Goal: Check status: Check status

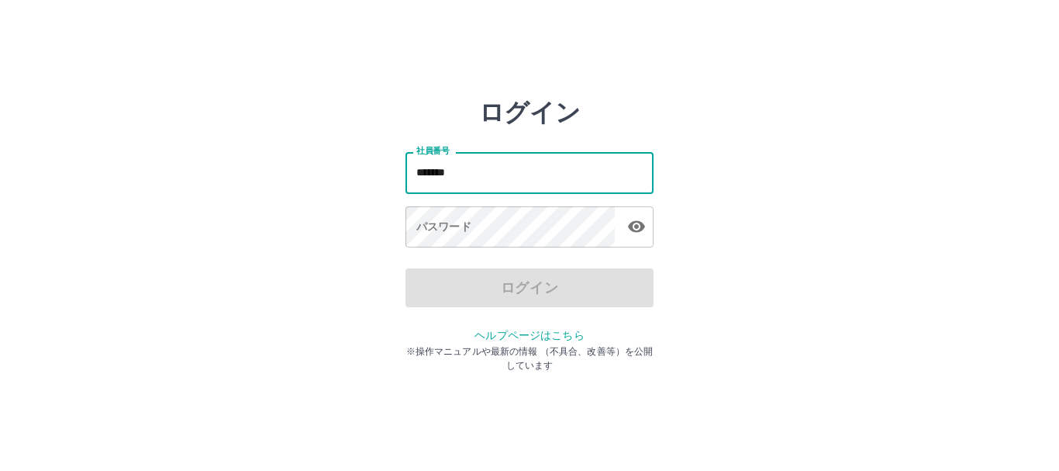
type input "*******"
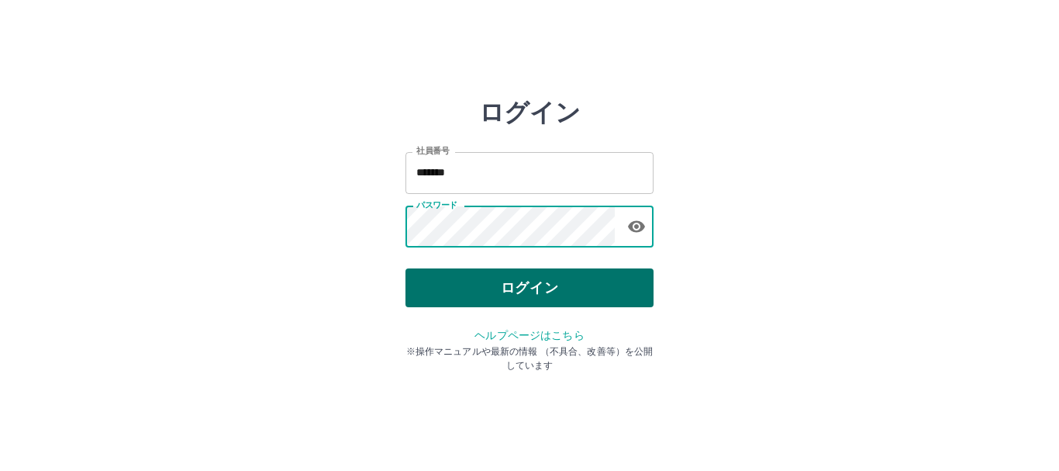
click at [601, 282] on button "ログイン" at bounding box center [530, 287] width 248 height 39
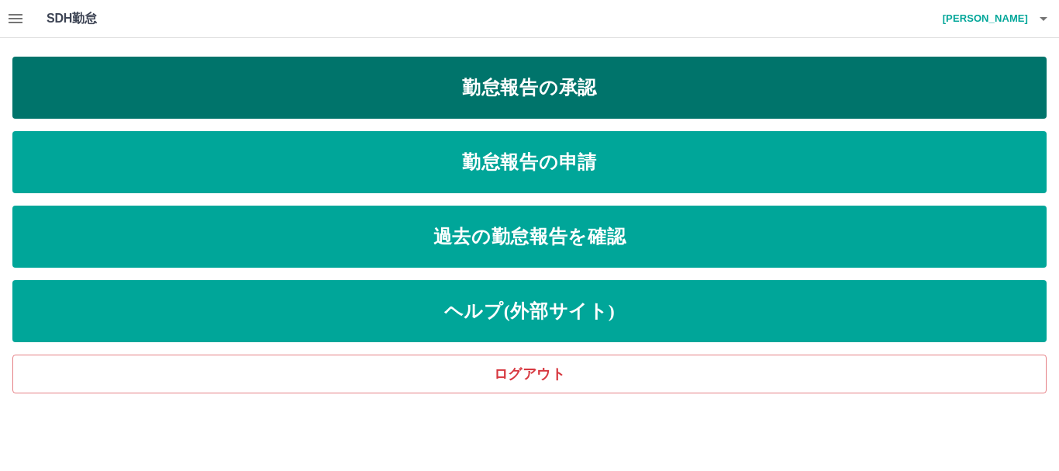
click at [714, 102] on link "勤怠報告の承認" at bounding box center [529, 88] width 1034 height 62
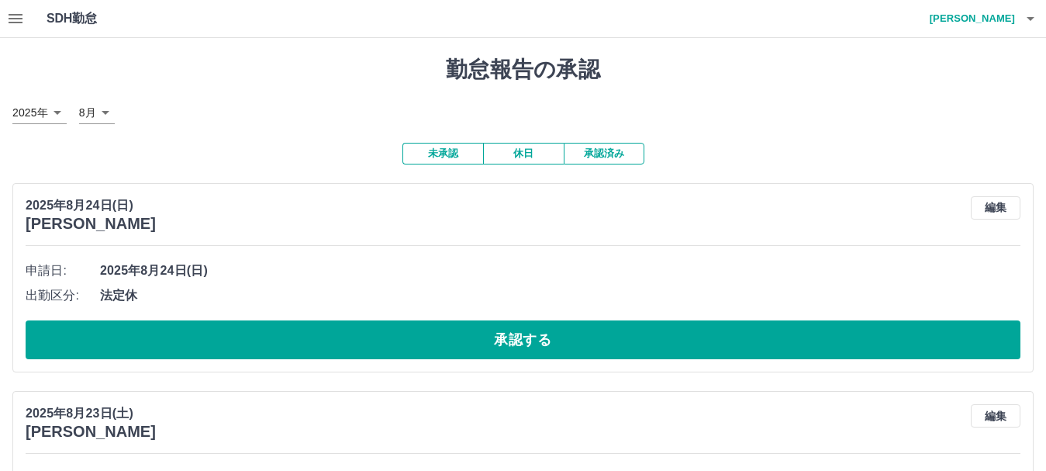
click at [629, 150] on button "承認済み" at bounding box center [604, 154] width 81 height 22
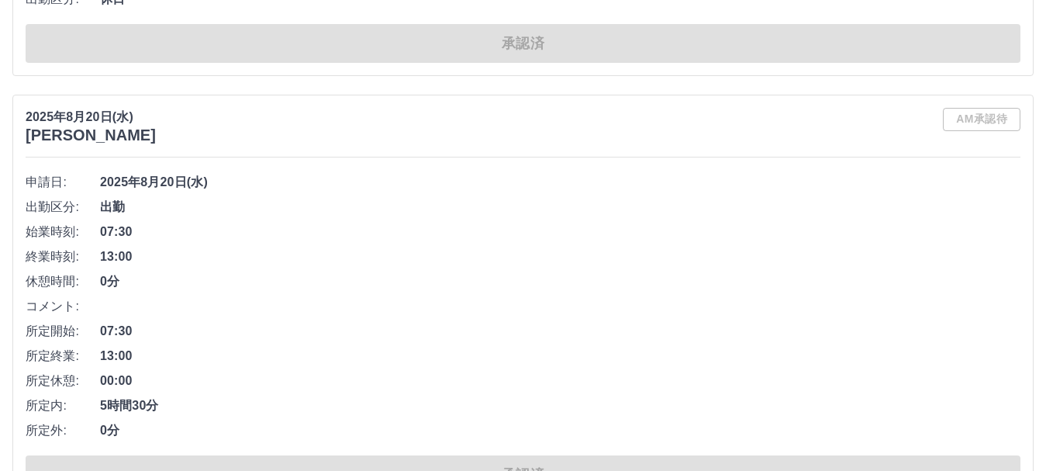
scroll to position [9068, 0]
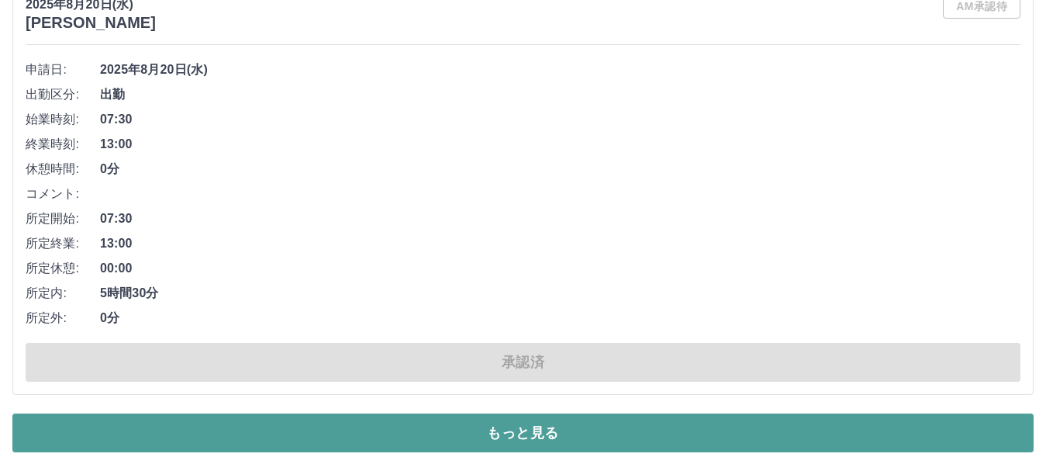
click at [951, 427] on button "もっと見る" at bounding box center [522, 432] width 1021 height 39
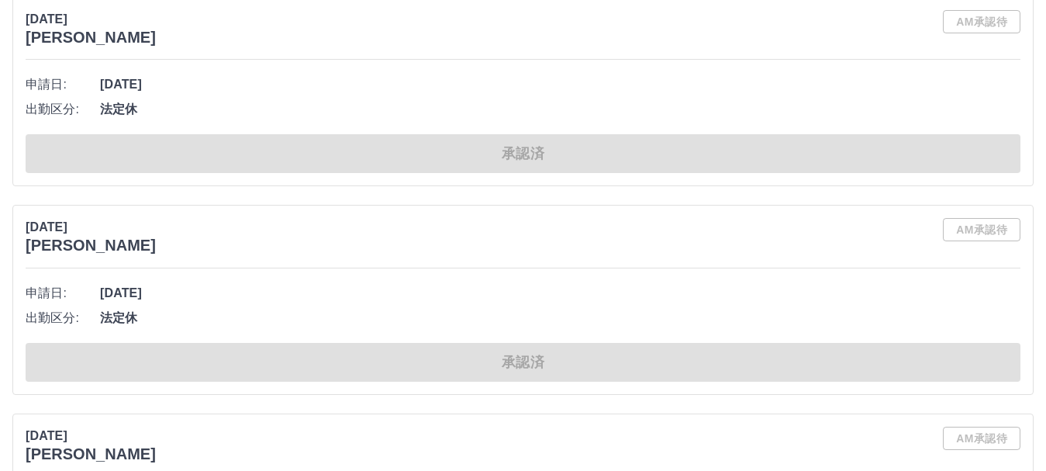
scroll to position [17768, 0]
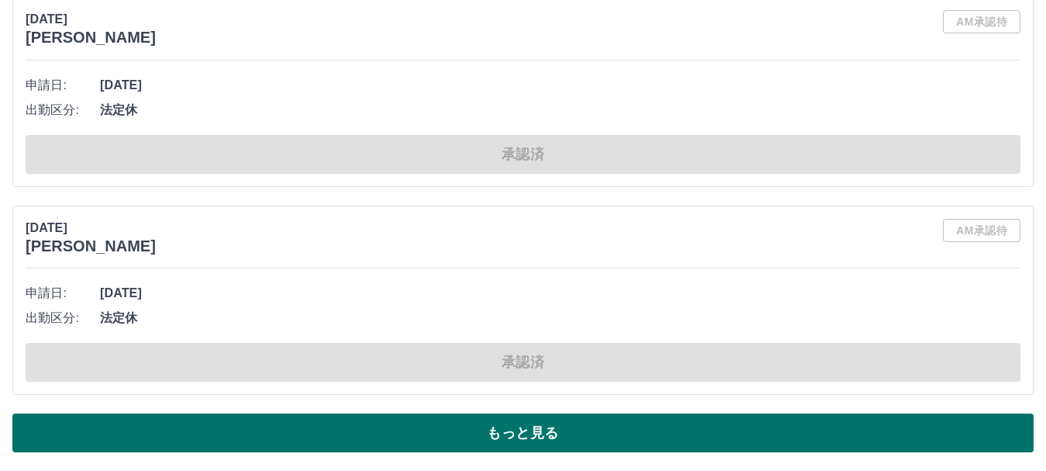
click at [834, 425] on button "もっと見る" at bounding box center [522, 432] width 1021 height 39
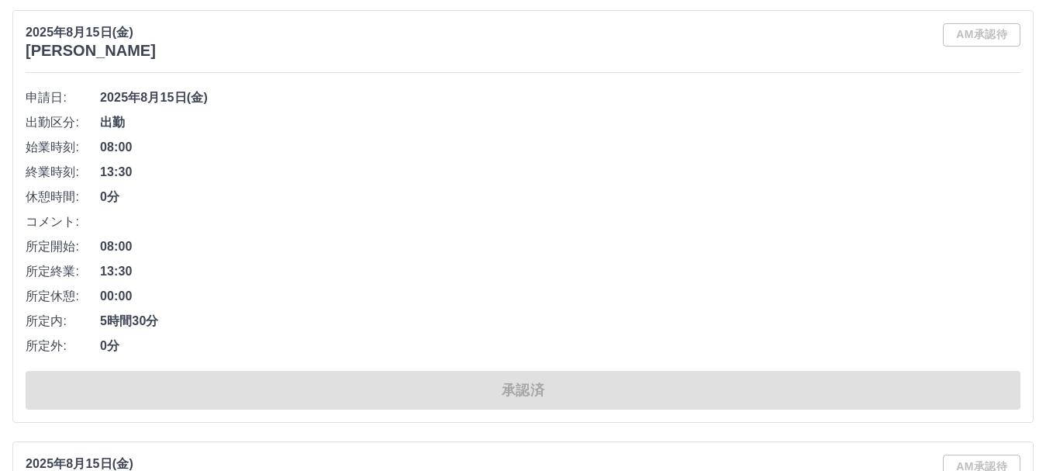
scroll to position [22233, 0]
